Goal: Find specific page/section: Find specific page/section

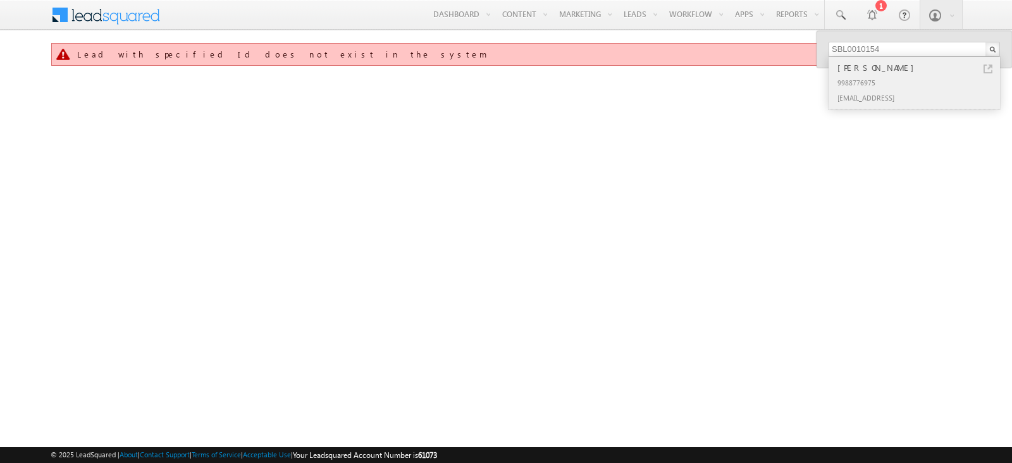
type input "SBL0010154"
click at [987, 63] on div "[PERSON_NAME]" at bounding box center [920, 68] width 170 height 14
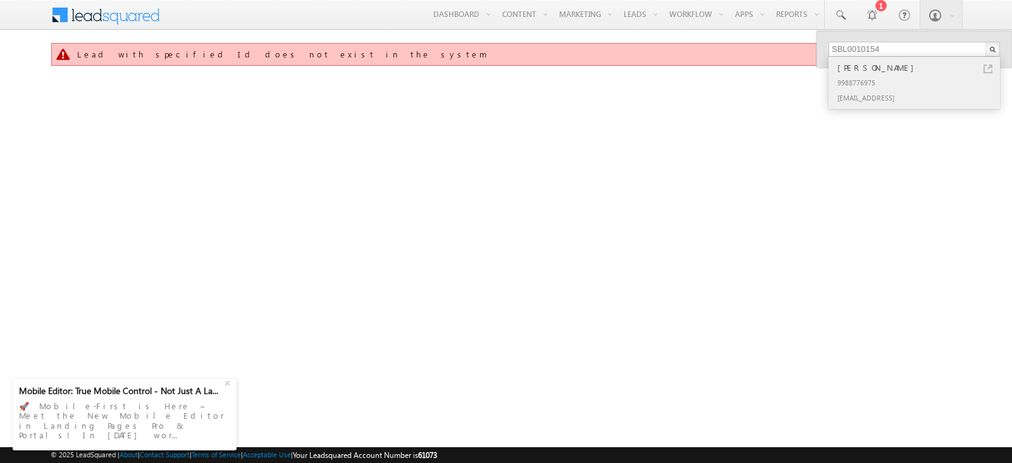
click at [972, 71] on div "[PERSON_NAME]" at bounding box center [920, 68] width 170 height 14
click at [986, 67] on link at bounding box center [988, 69] width 9 height 9
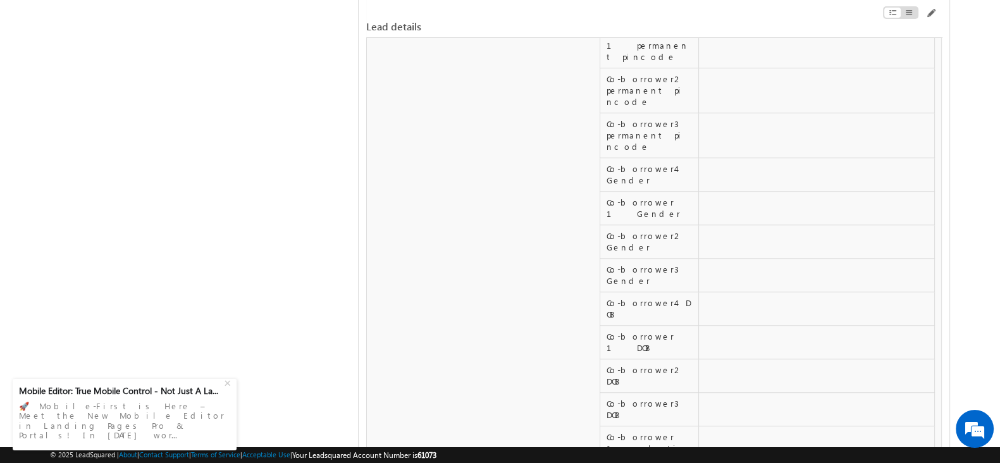
scroll to position [5807, 0]
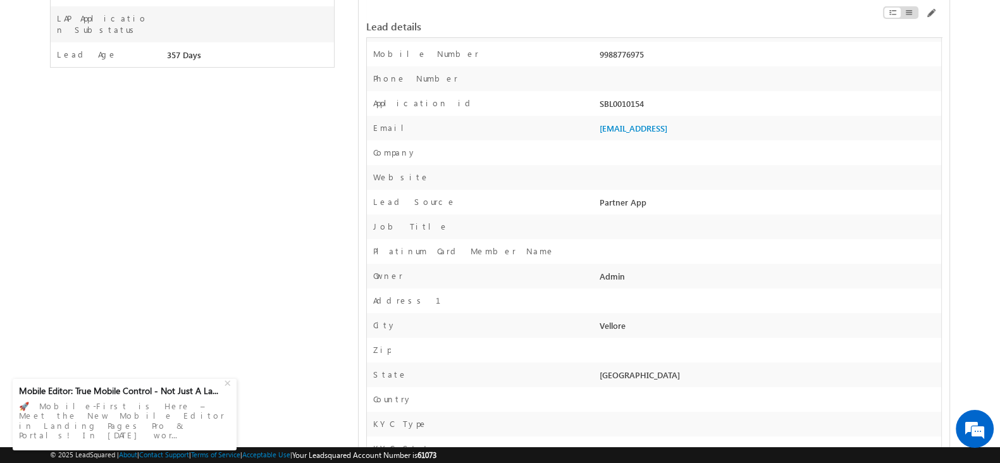
scroll to position [0, 0]
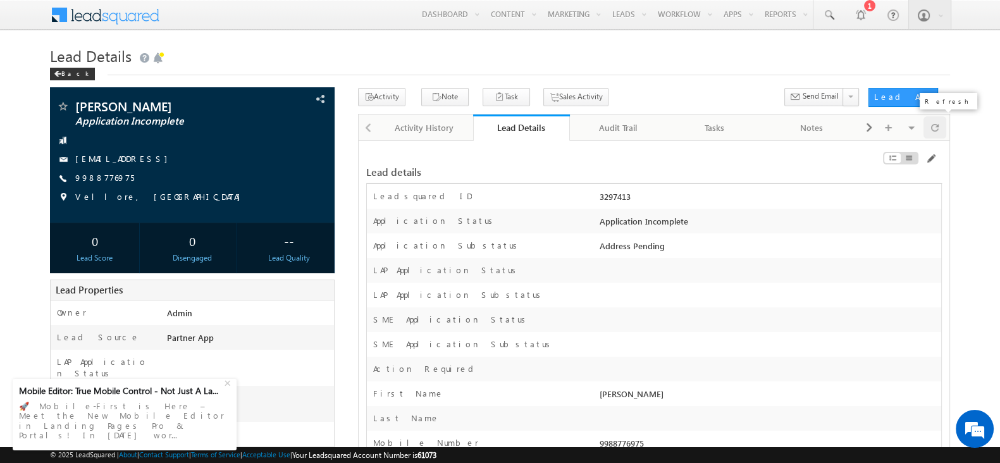
click at [931, 121] on span at bounding box center [935, 127] width 8 height 22
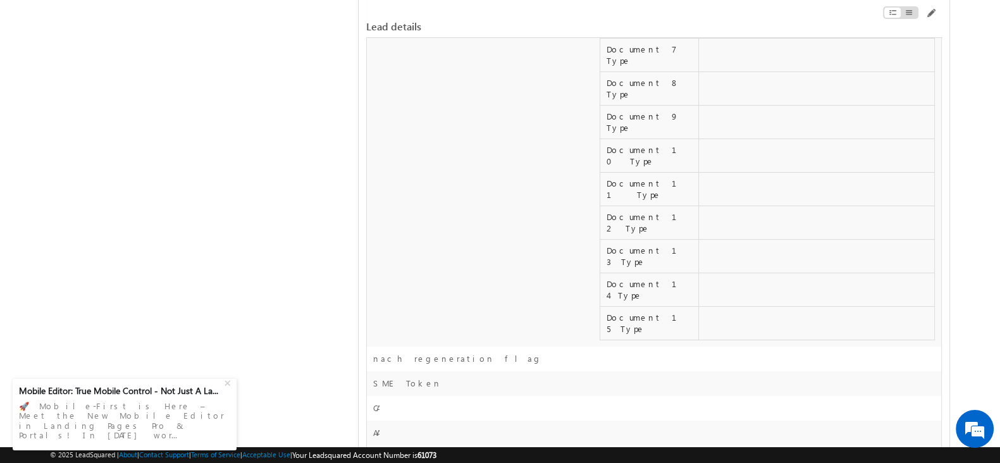
scroll to position [6130, 0]
